Goal: Check status: Check status

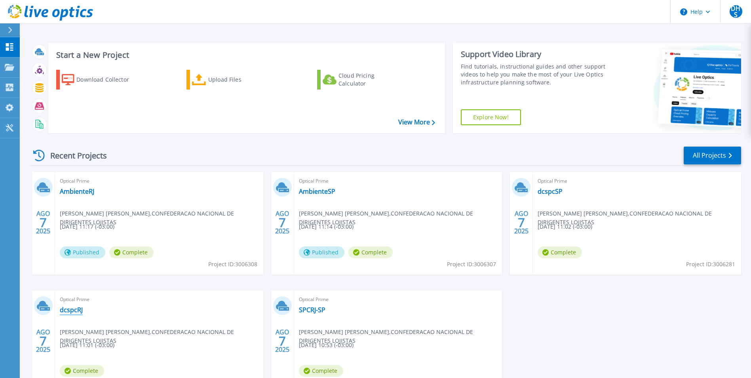
click at [72, 309] on link "dcspcRJ" at bounding box center [71, 310] width 23 height 8
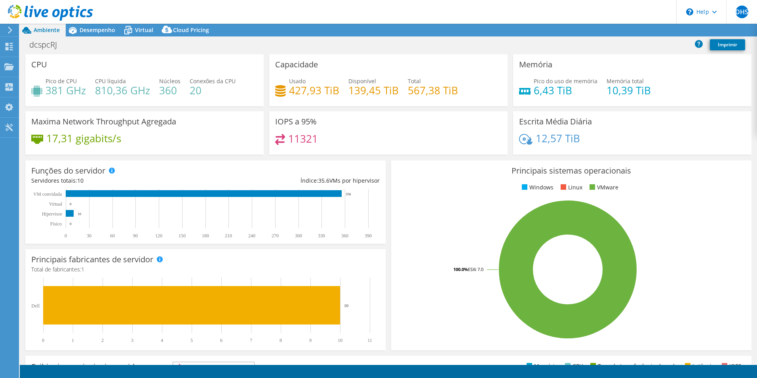
select select "USD"
